Goal: Find specific page/section: Find specific page/section

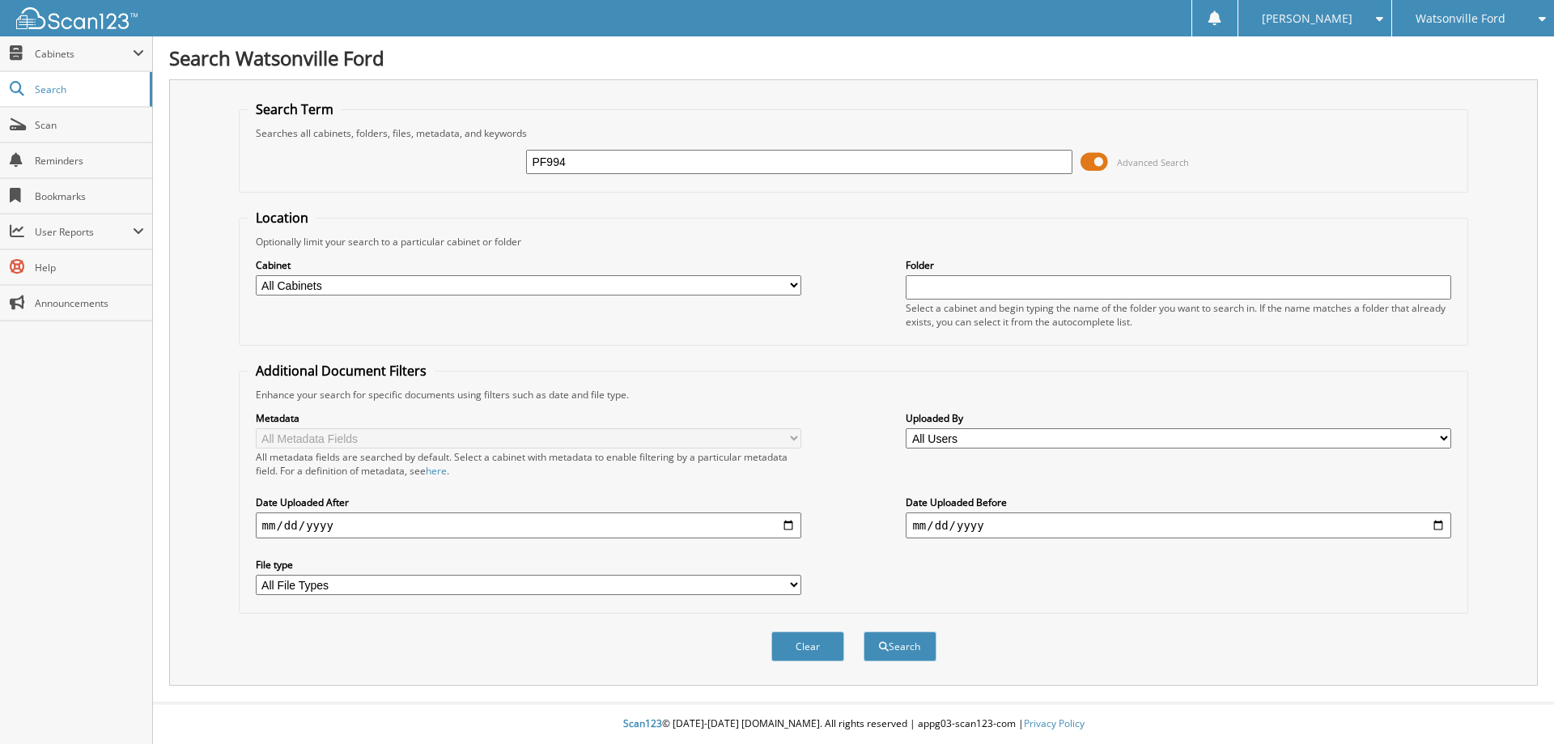
type input "PF994"
click at [864, 631] on button "Search" at bounding box center [900, 646] width 73 height 30
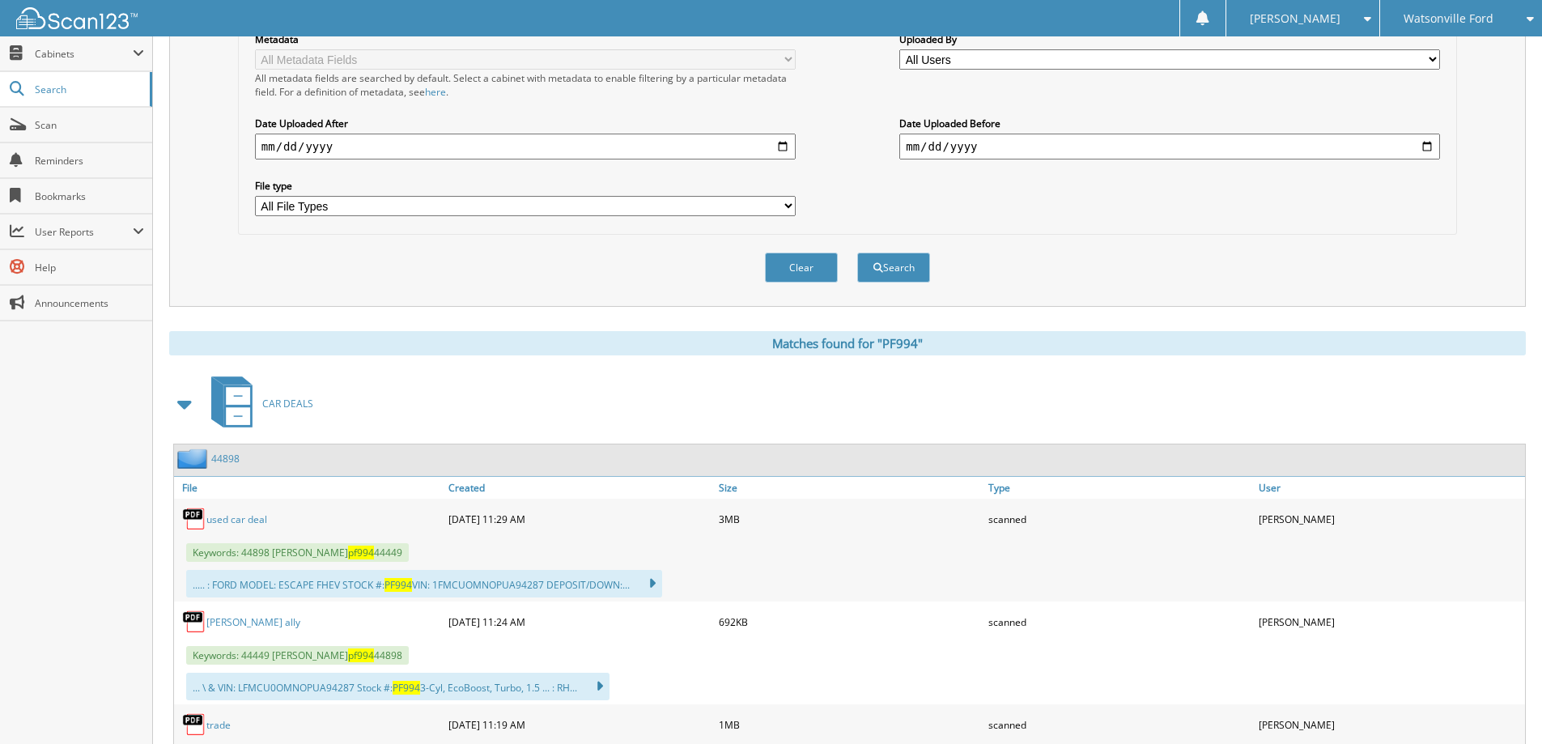
scroll to position [486, 0]
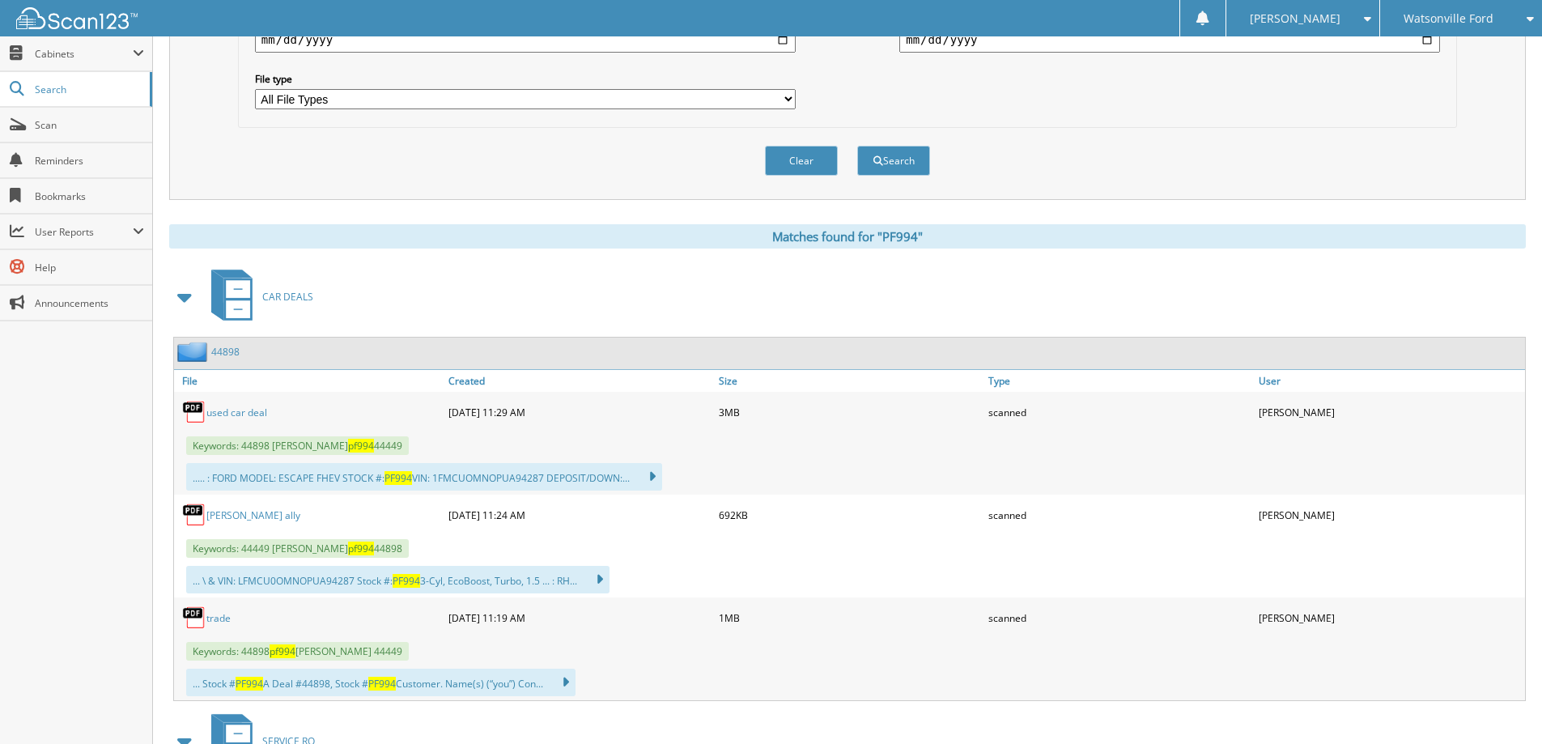
click at [239, 410] on link "used car deal" at bounding box center [236, 413] width 61 height 14
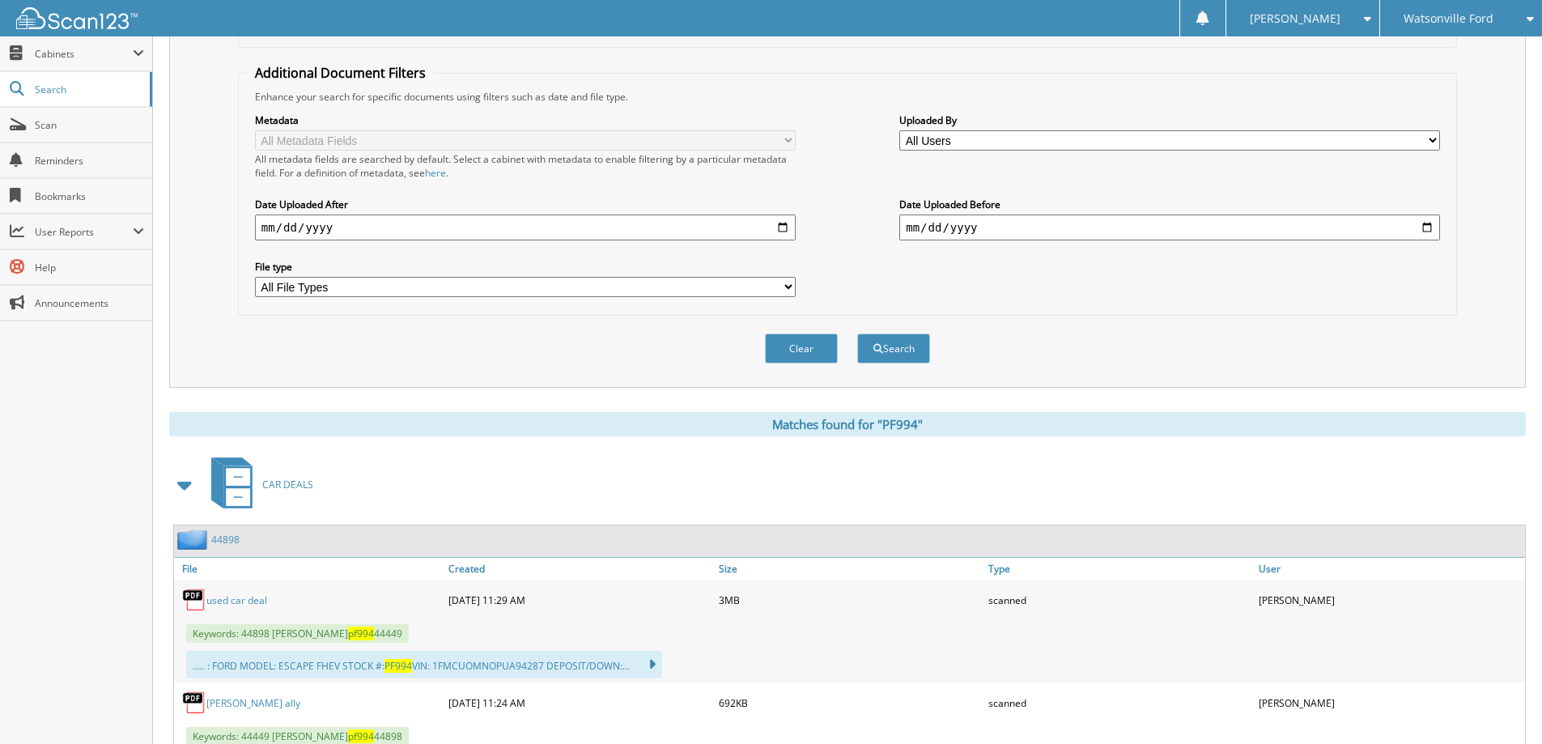
scroll to position [0, 0]
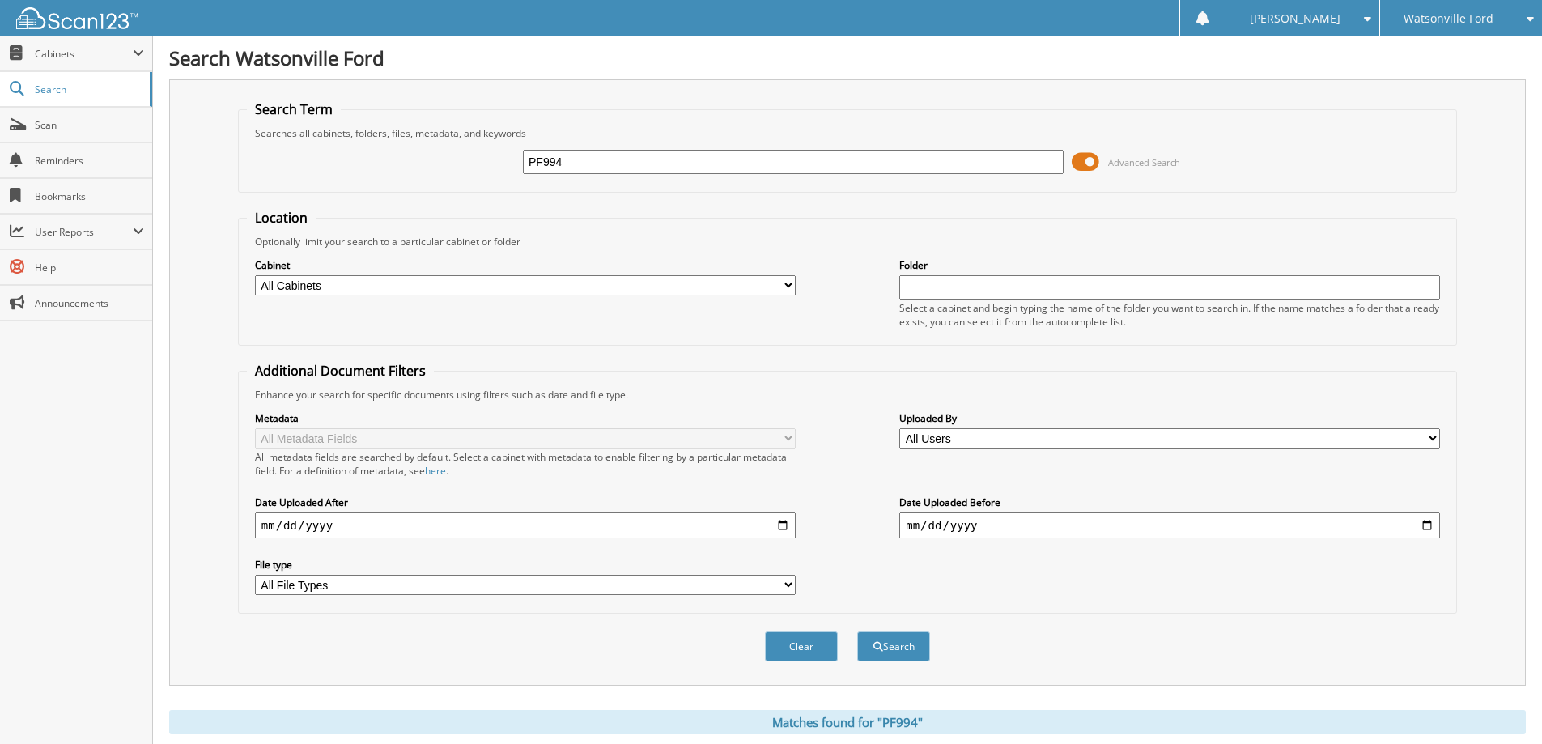
drag, startPoint x: 497, startPoint y: 144, endPoint x: 406, endPoint y: 144, distance: 91.5
click at [426, 144] on div "PF994 Advanced Search" at bounding box center [847, 162] width 1201 height 44
